Goal: Obtain resource: Download file/media

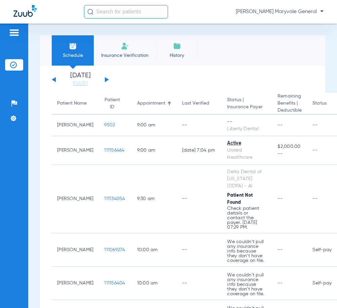
click at [122, 11] on input "text" at bounding box center [126, 11] width 84 height 13
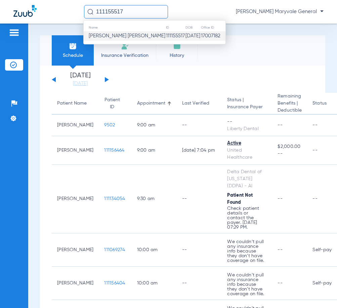
type input "111155517"
click at [128, 34] on span "Beatriz Villazon Correa" at bounding box center [127, 35] width 77 height 5
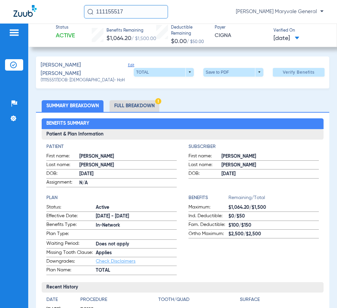
click at [152, 100] on li "Full Breakdown" at bounding box center [135, 106] width 50 height 12
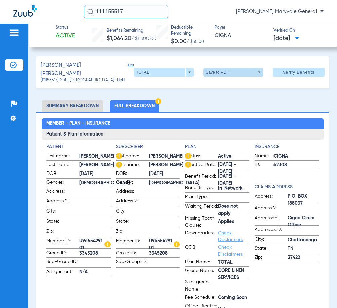
click at [227, 68] on span at bounding box center [234, 72] width 16 height 16
click at [222, 84] on span "Save to PDF" at bounding box center [231, 83] width 27 height 5
click at [226, 73] on span at bounding box center [234, 72] width 16 height 16
click at [222, 84] on span "Save to PDF" at bounding box center [231, 83] width 27 height 5
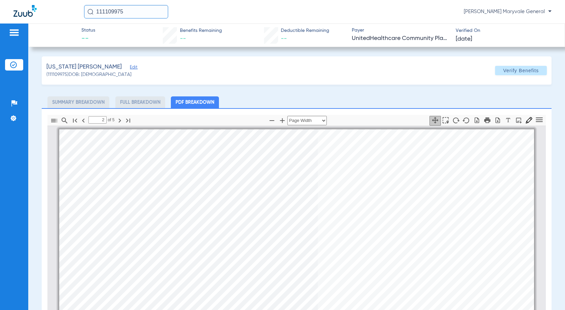
select select "page-width"
type input "2"
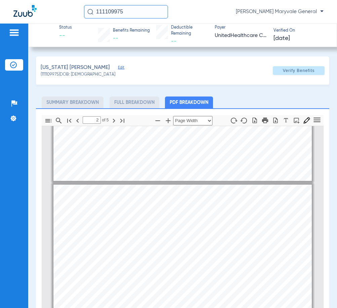
drag, startPoint x: 128, startPoint y: 11, endPoint x: 71, endPoint y: 13, distance: 57.2
click at [72, 13] on div "111109975 [PERSON_NAME] Maryvale General" at bounding box center [168, 12] width 337 height 24
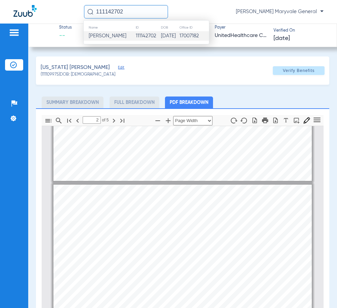
type input "111142702"
click at [110, 37] on span "[PERSON_NAME]" at bounding box center [108, 35] width 38 height 5
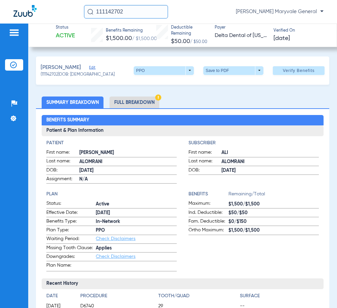
click at [162, 102] on ul "Summary Breakdown Full Breakdown" at bounding box center [183, 103] width 294 height 12
click at [155, 104] on li "Full Breakdown" at bounding box center [135, 103] width 50 height 12
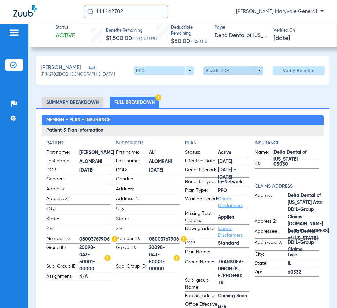
click at [226, 72] on span at bounding box center [234, 71] width 16 height 16
click at [229, 86] on button "insert_drive_file Save to PDF" at bounding box center [224, 83] width 51 height 13
